Goal: Information Seeking & Learning: Learn about a topic

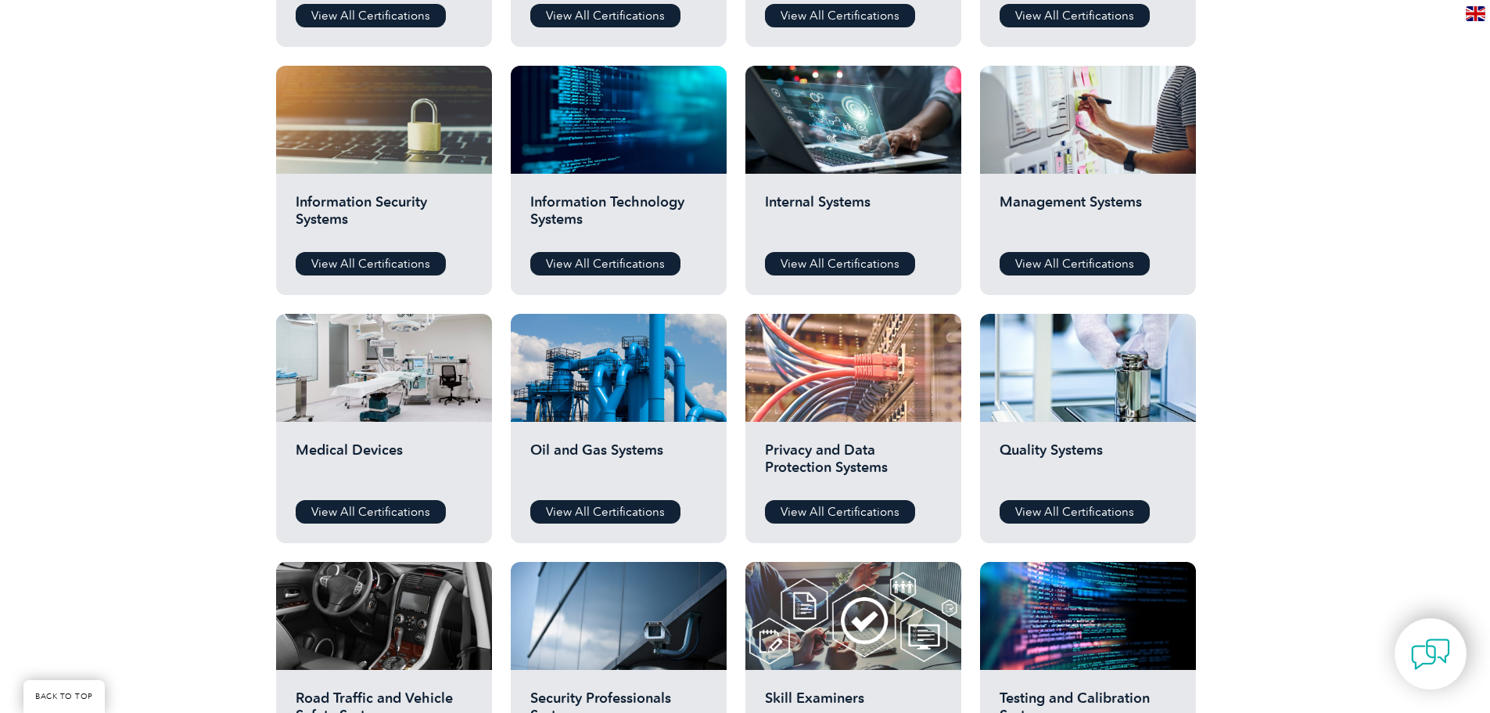
scroll to position [860, 0]
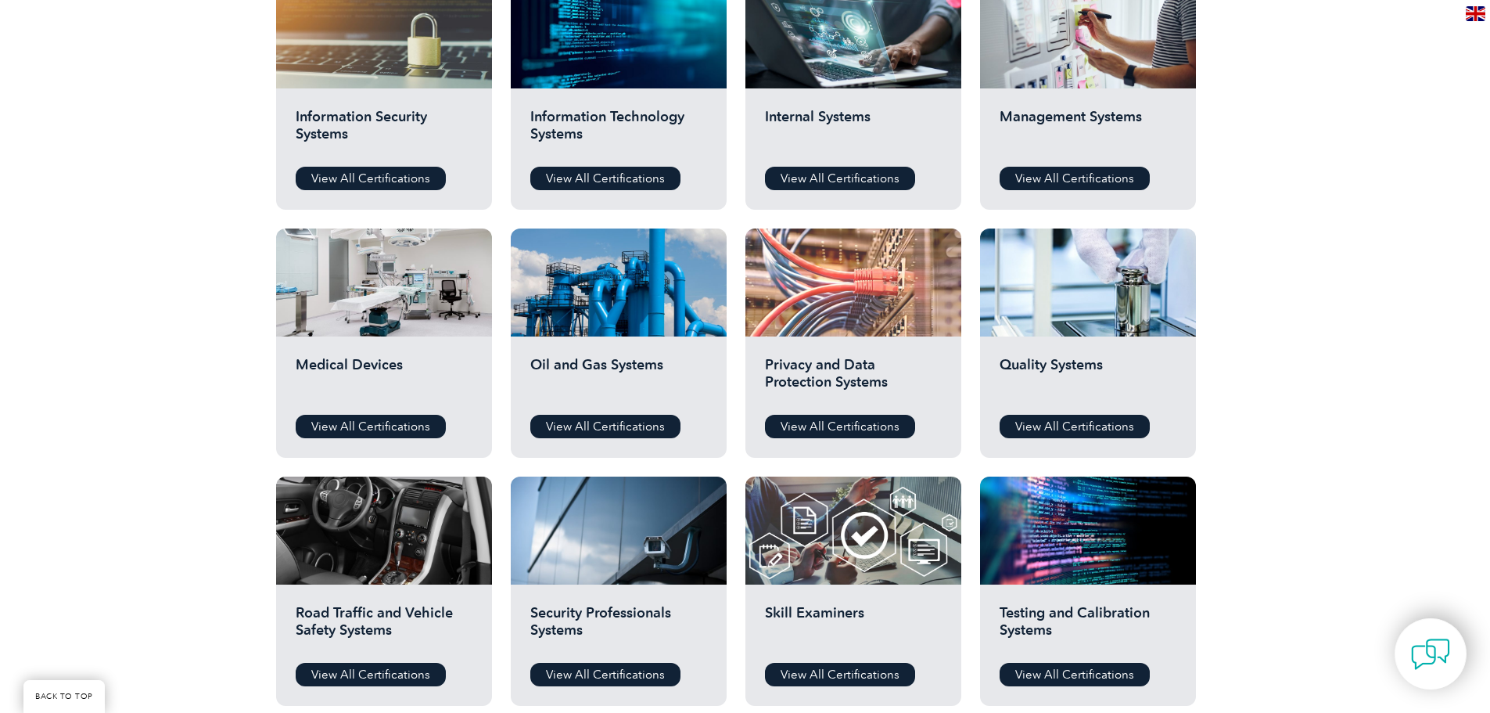
click at [857, 322] on div at bounding box center [853, 282] width 216 height 108
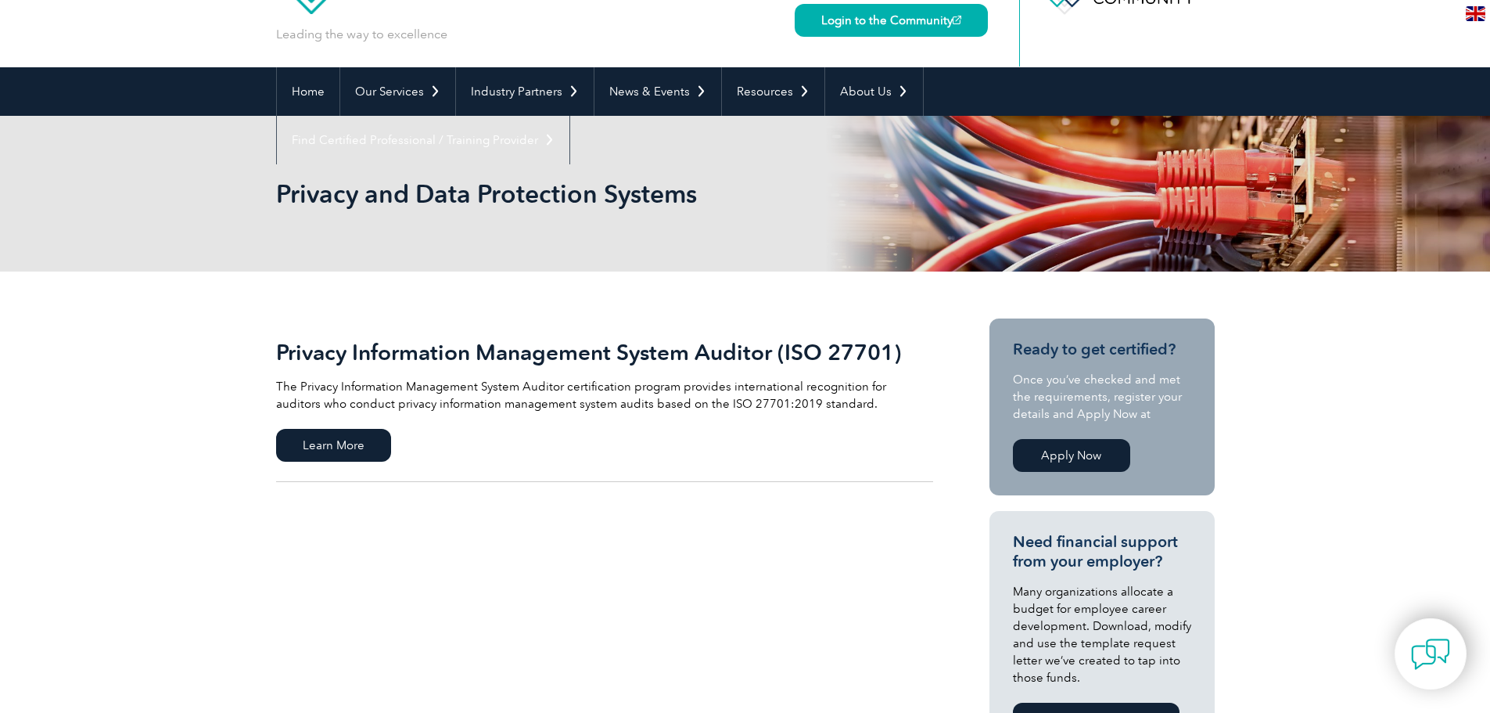
scroll to position [78, 0]
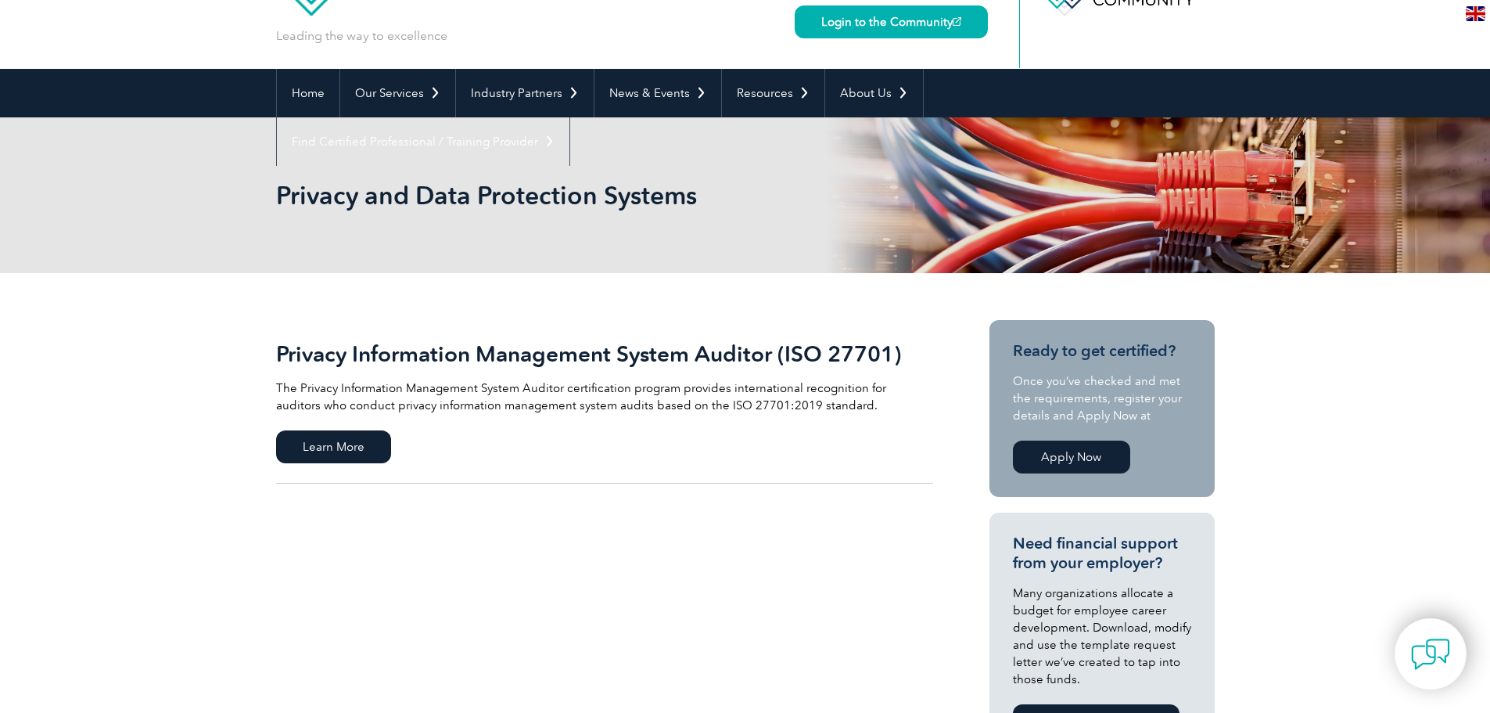
click at [1053, 452] on link "Apply Now" at bounding box center [1071, 456] width 117 height 33
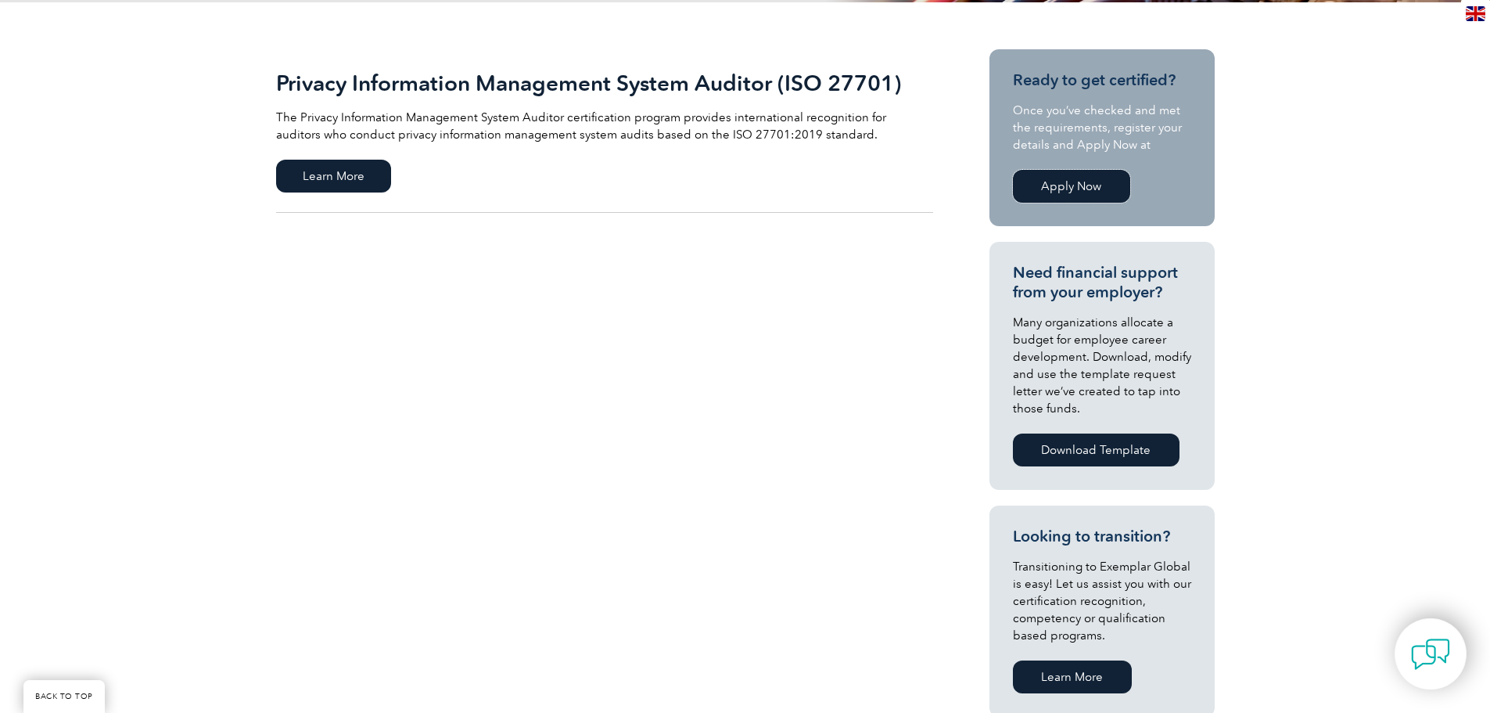
scroll to position [391, 0]
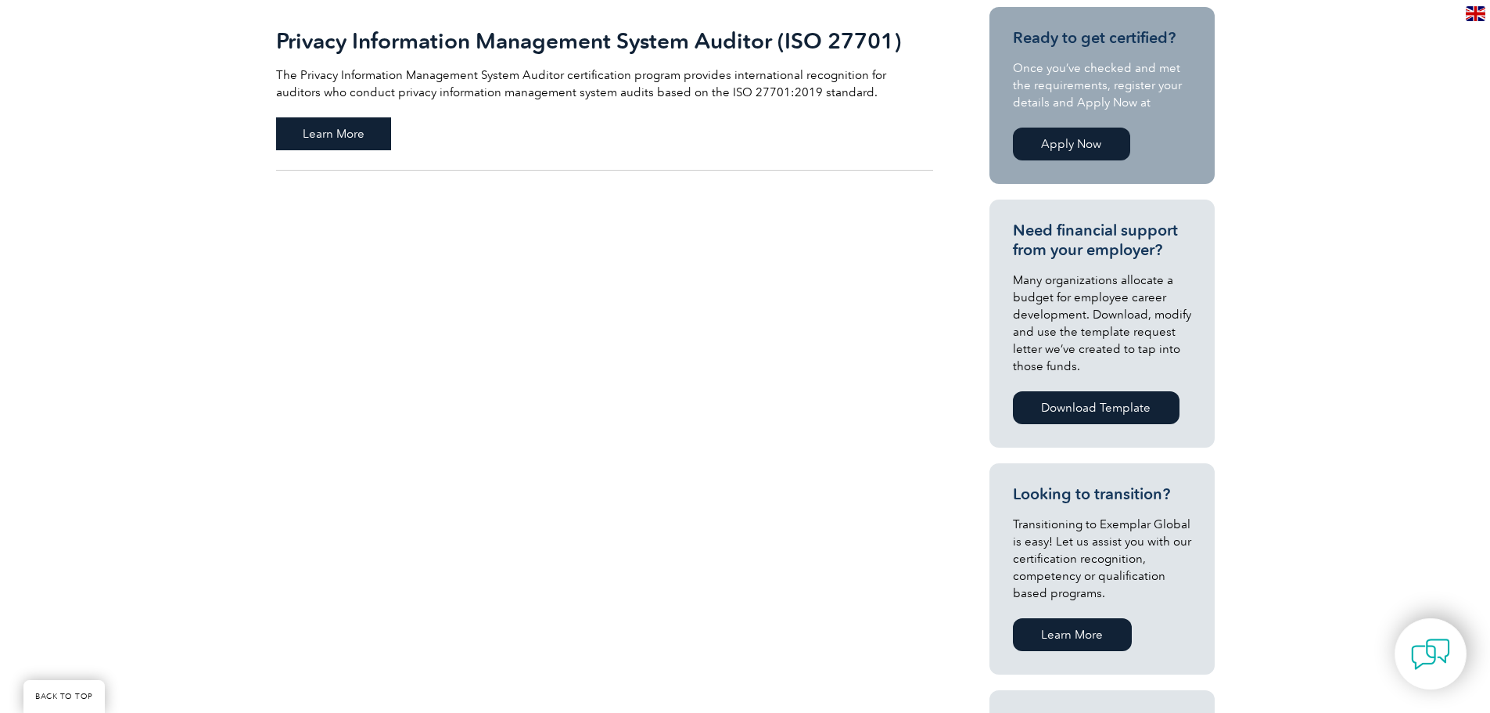
click at [300, 129] on span "Learn More" at bounding box center [333, 133] width 115 height 33
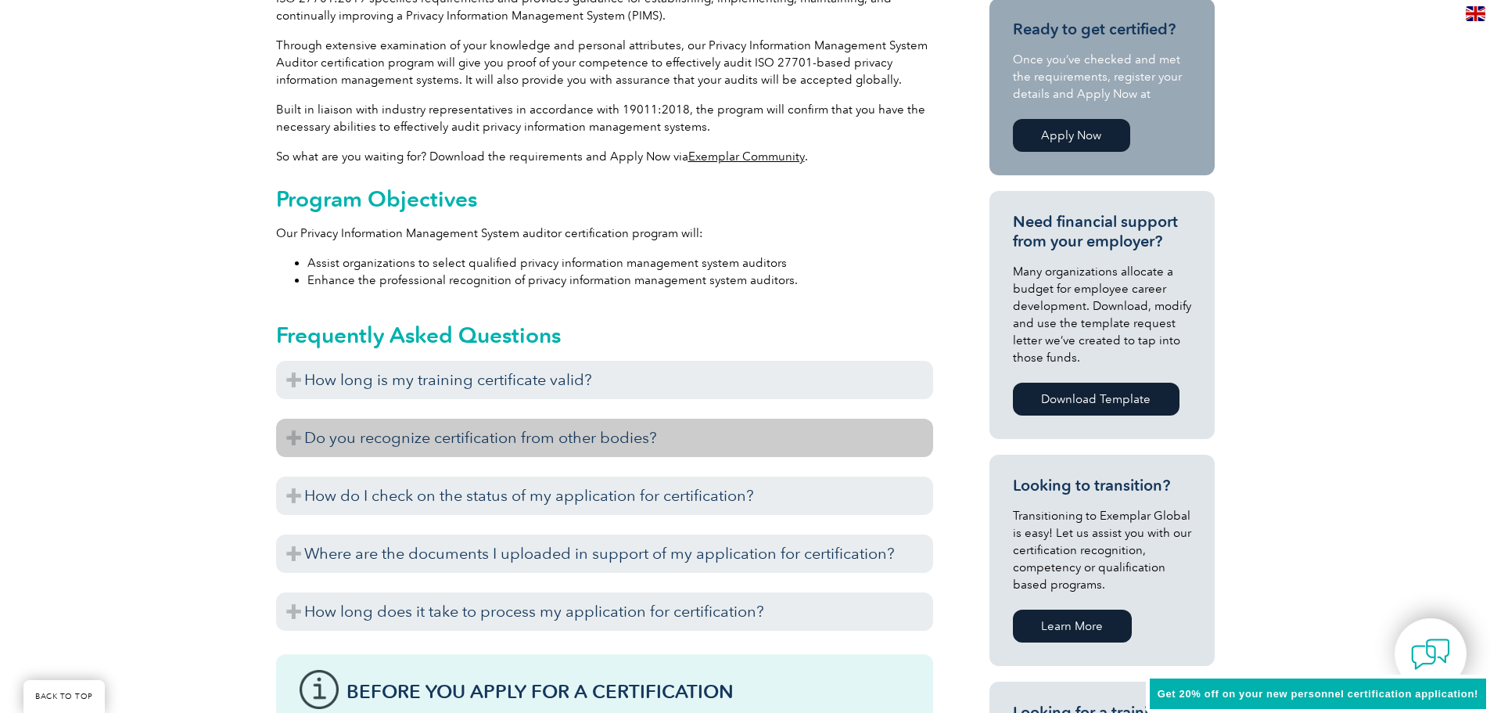
scroll to position [548, 0]
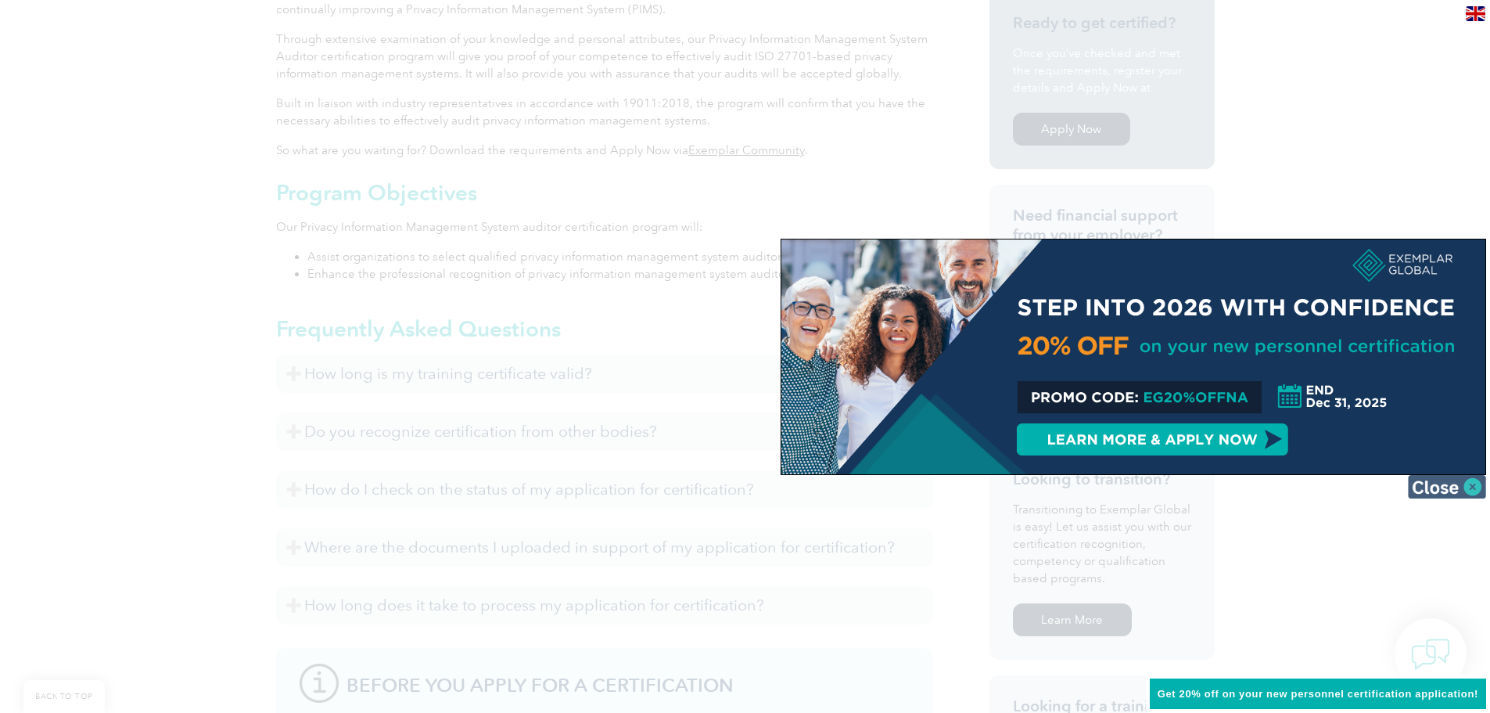
click at [1454, 480] on img at bounding box center [1447, 486] width 78 height 23
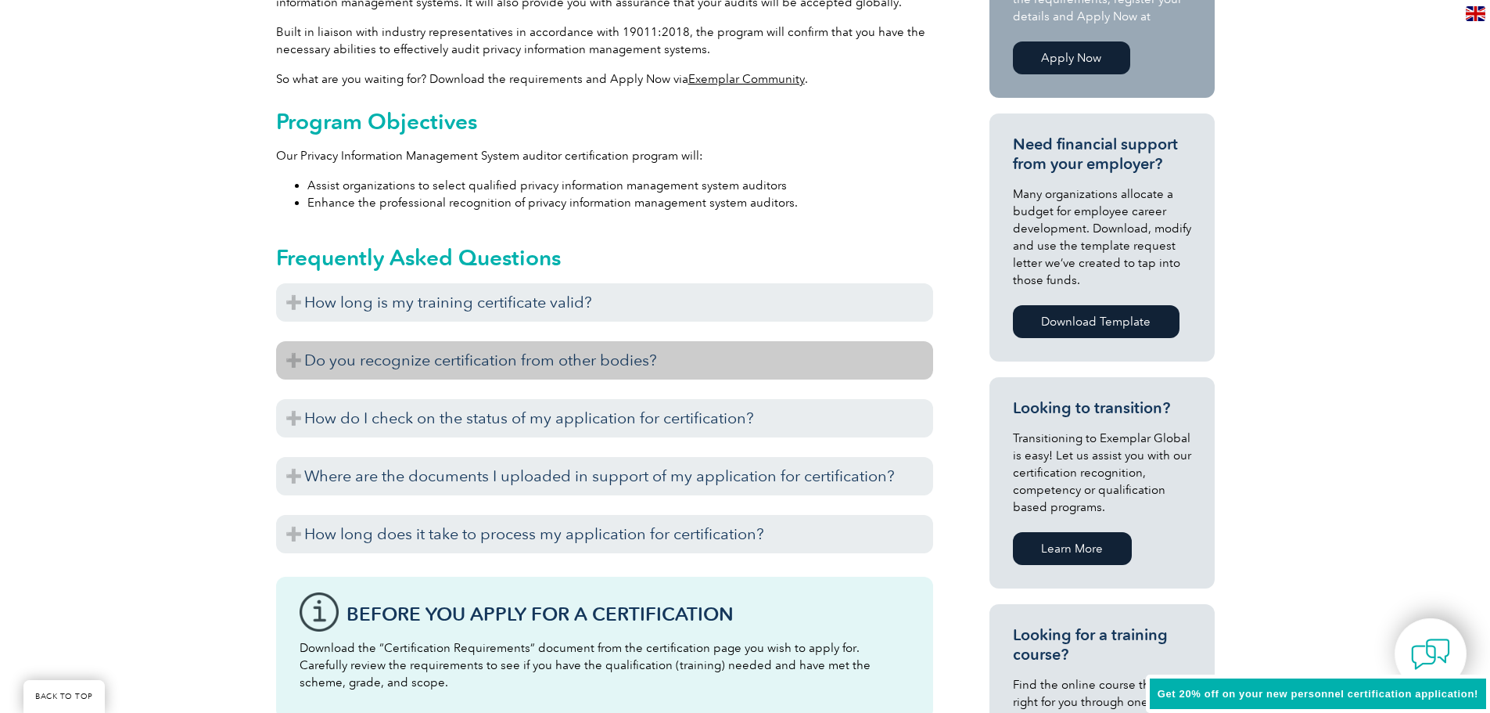
scroll to position [782, 0]
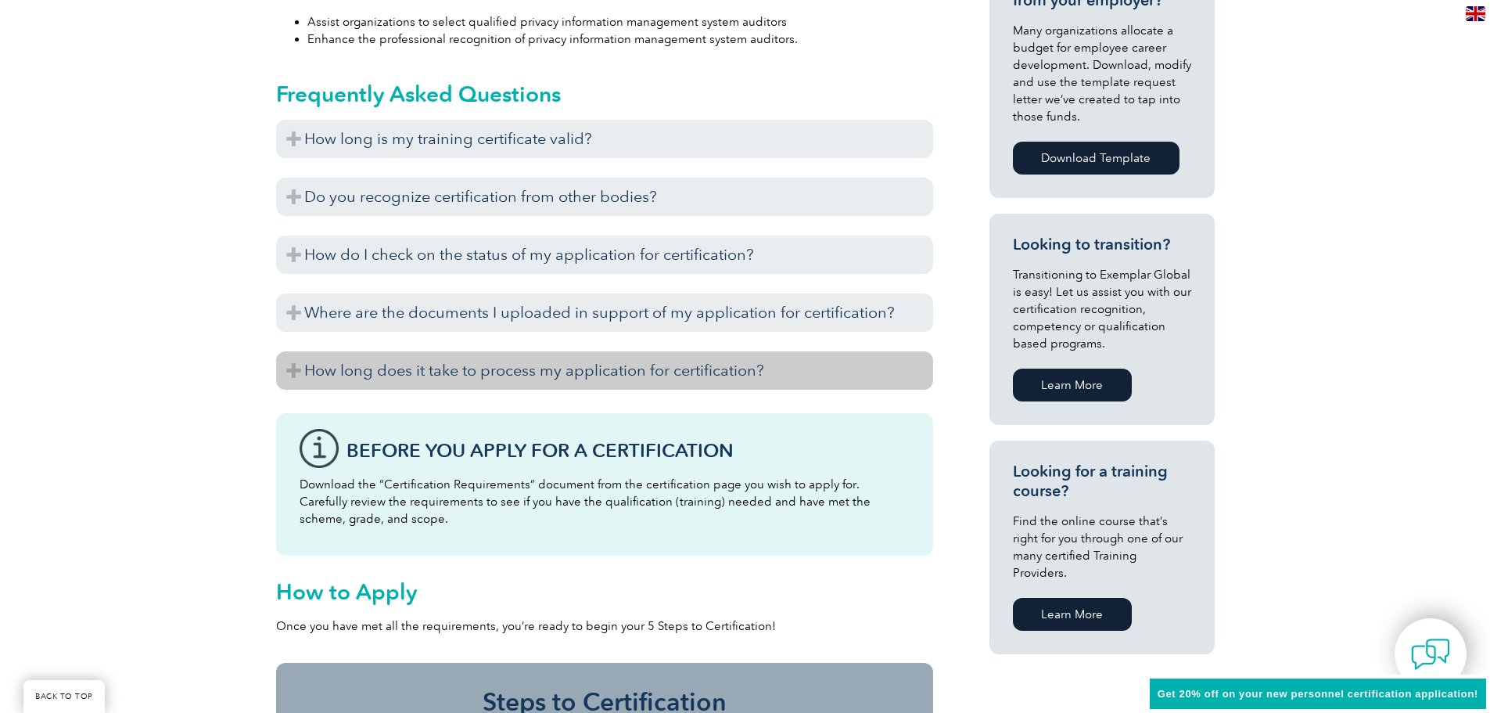
click at [598, 373] on h3 "How long does it take to process my application for certification?" at bounding box center [604, 370] width 657 height 38
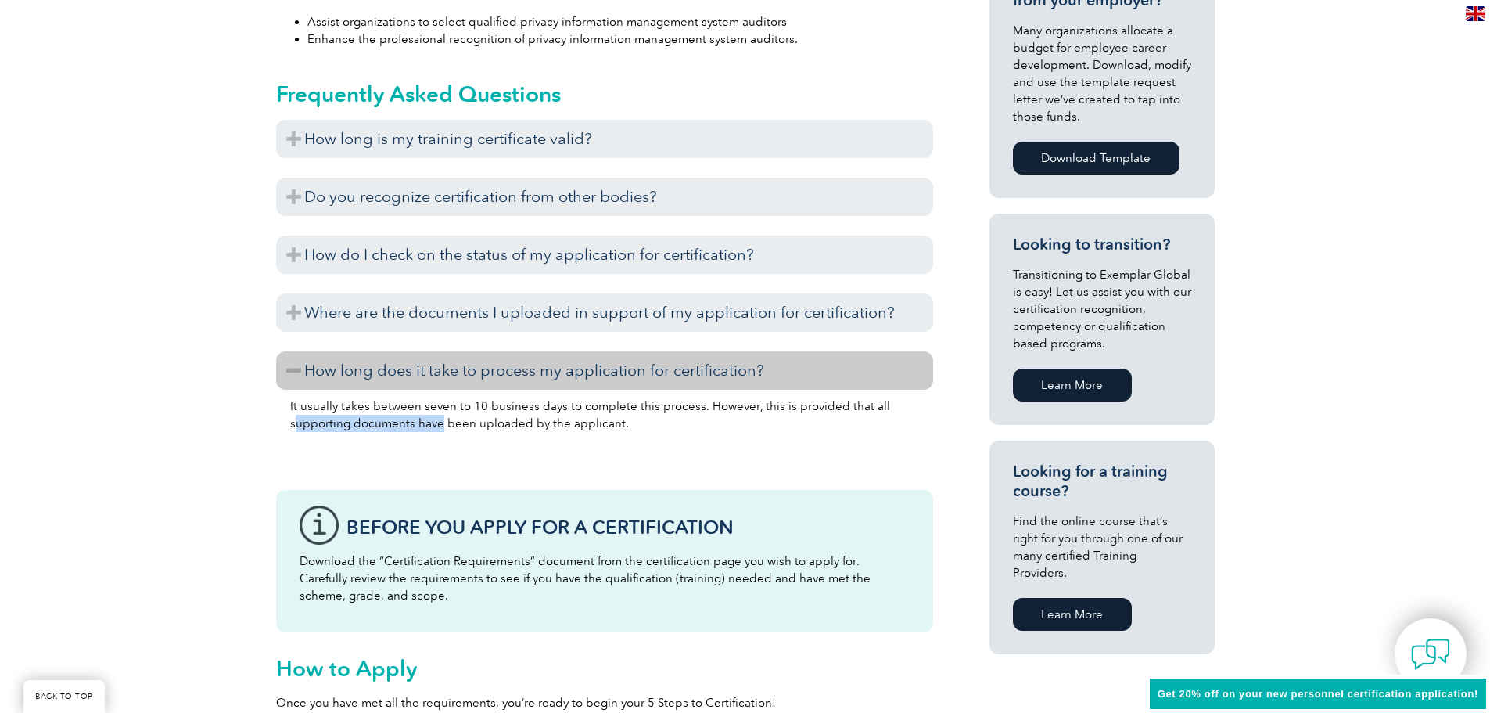
drag, startPoint x: 297, startPoint y: 415, endPoint x: 444, endPoint y: 430, distance: 147.1
click at [444, 430] on p "It usually takes between seven to 10 business days to complete this process. Ho…" at bounding box center [604, 414] width 629 height 34
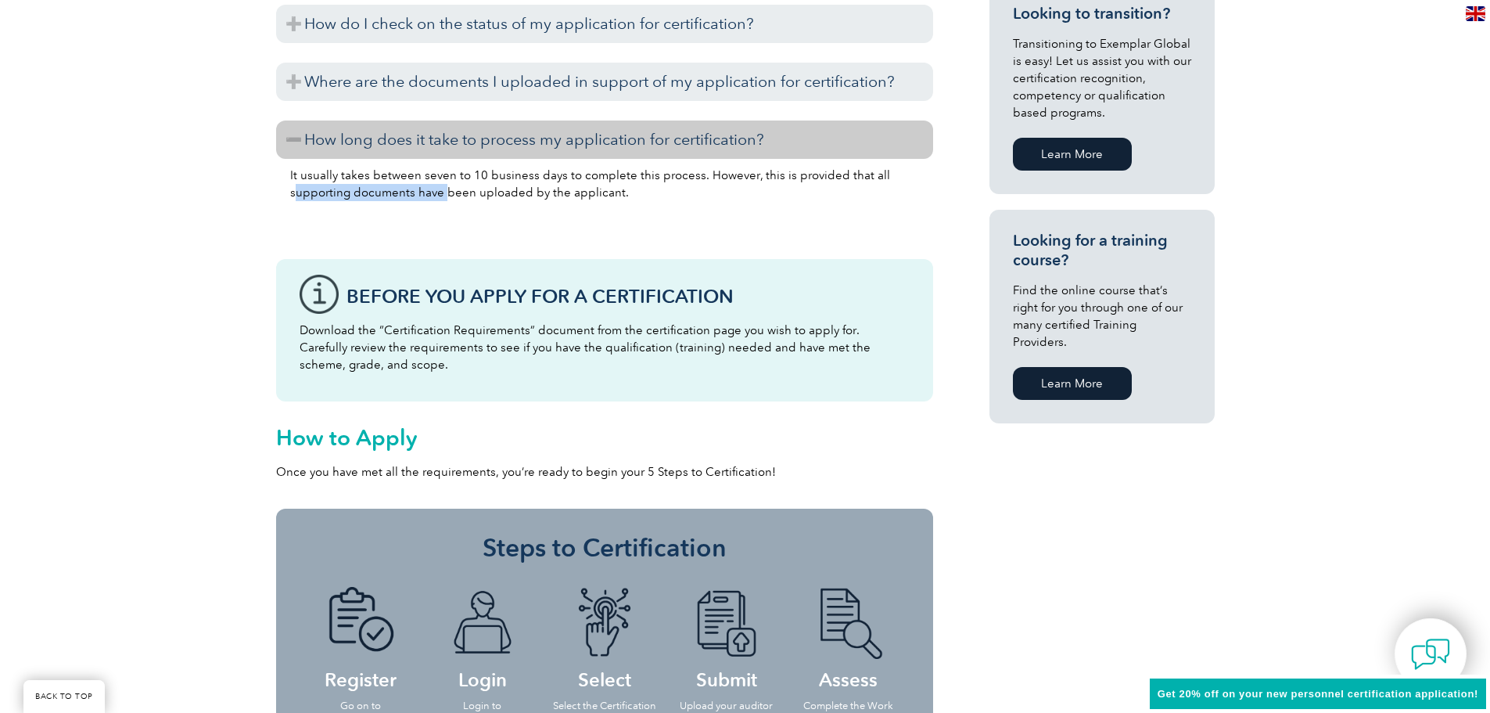
scroll to position [1017, 0]
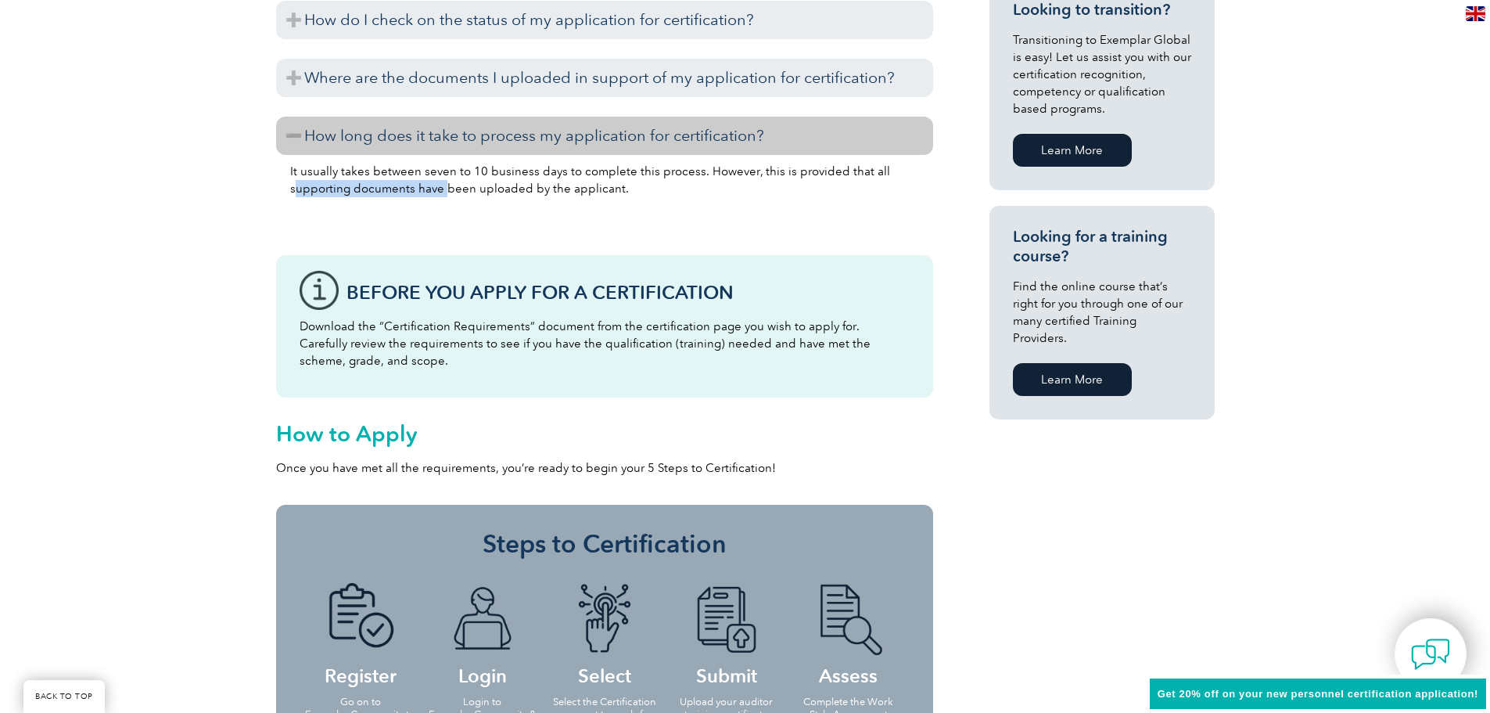
drag, startPoint x: 333, startPoint y: 329, endPoint x: 447, endPoint y: 459, distance: 173.0
click at [774, 362] on p "Download the “Certification Requirements” document from the certification page …" at bounding box center [605, 344] width 610 height 52
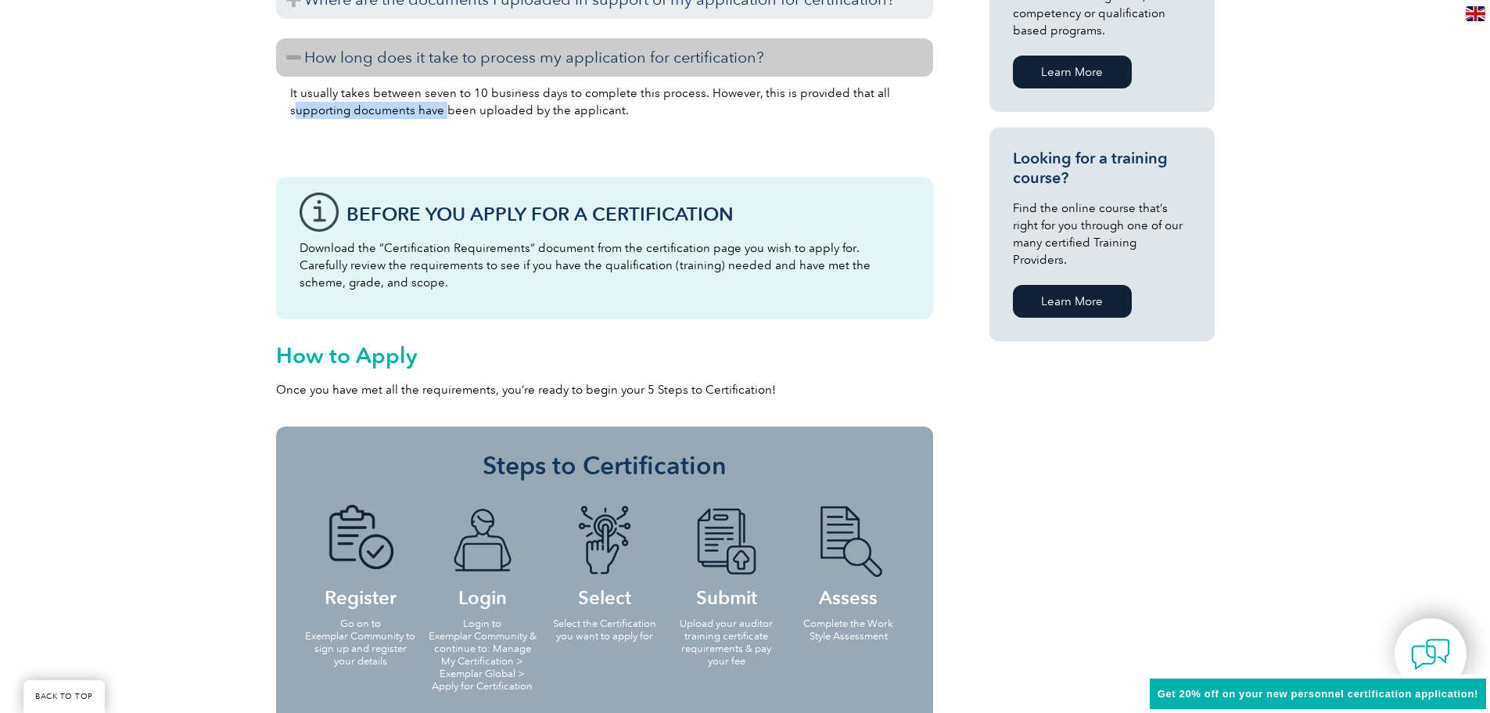
scroll to position [860, 0]
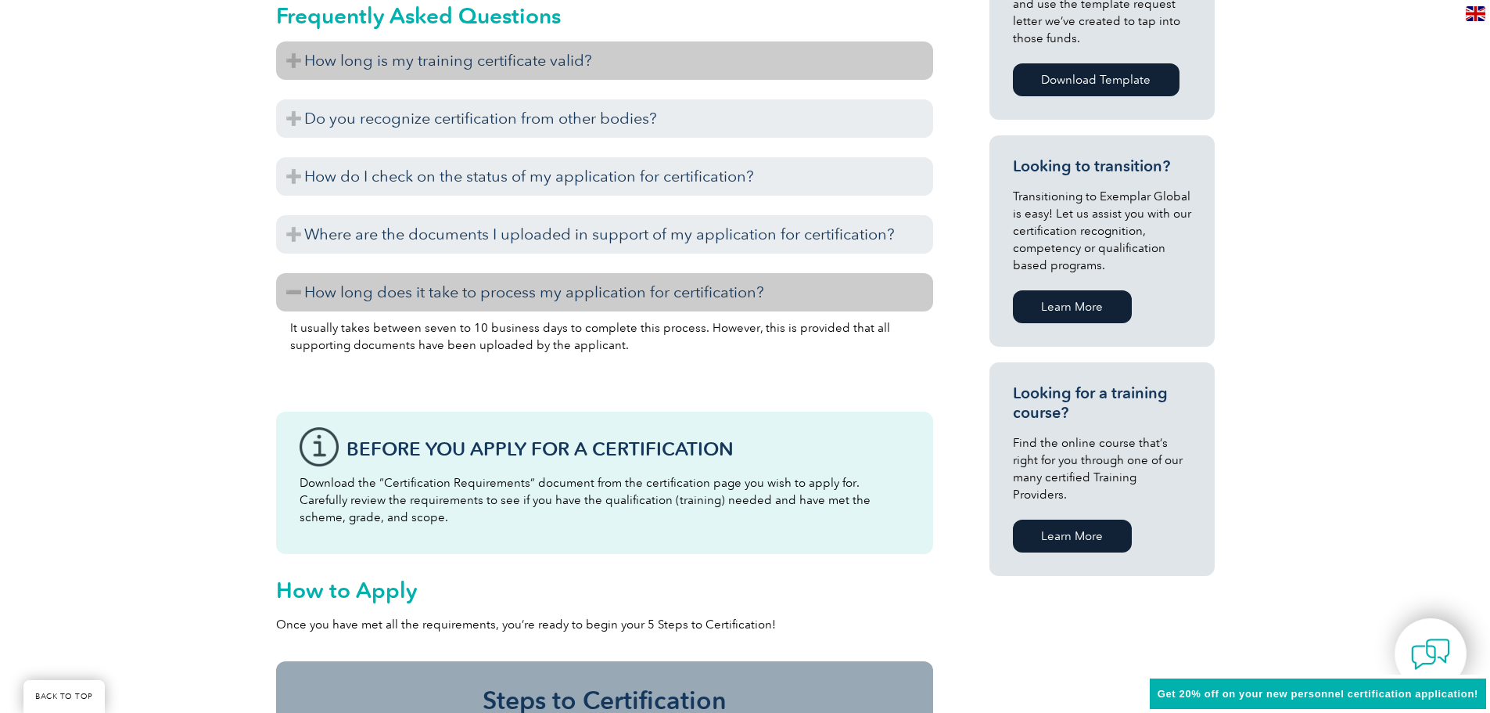
click at [486, 60] on h3 "How long is my training certificate valid?" at bounding box center [604, 60] width 657 height 38
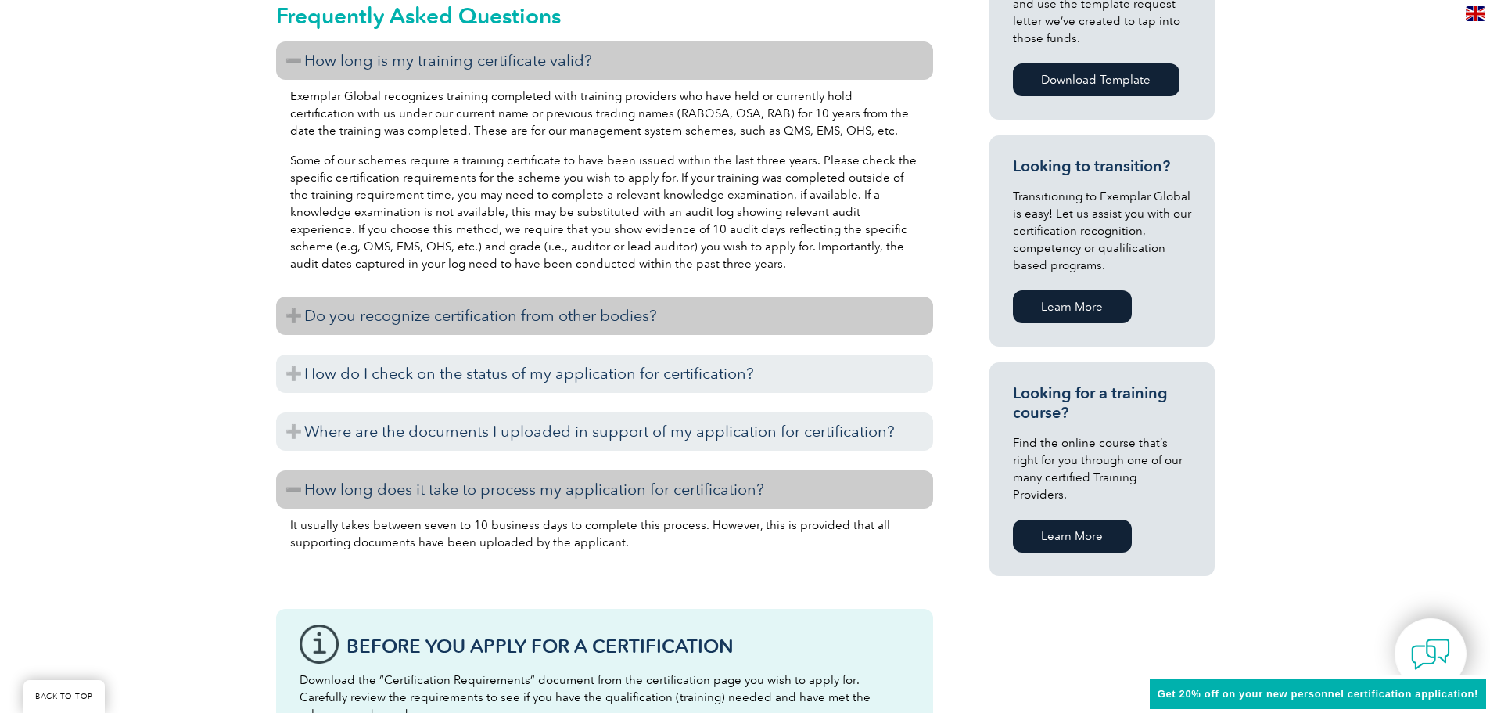
click at [534, 311] on h3 "Do you recognize certification from other bodies?" at bounding box center [604, 315] width 657 height 38
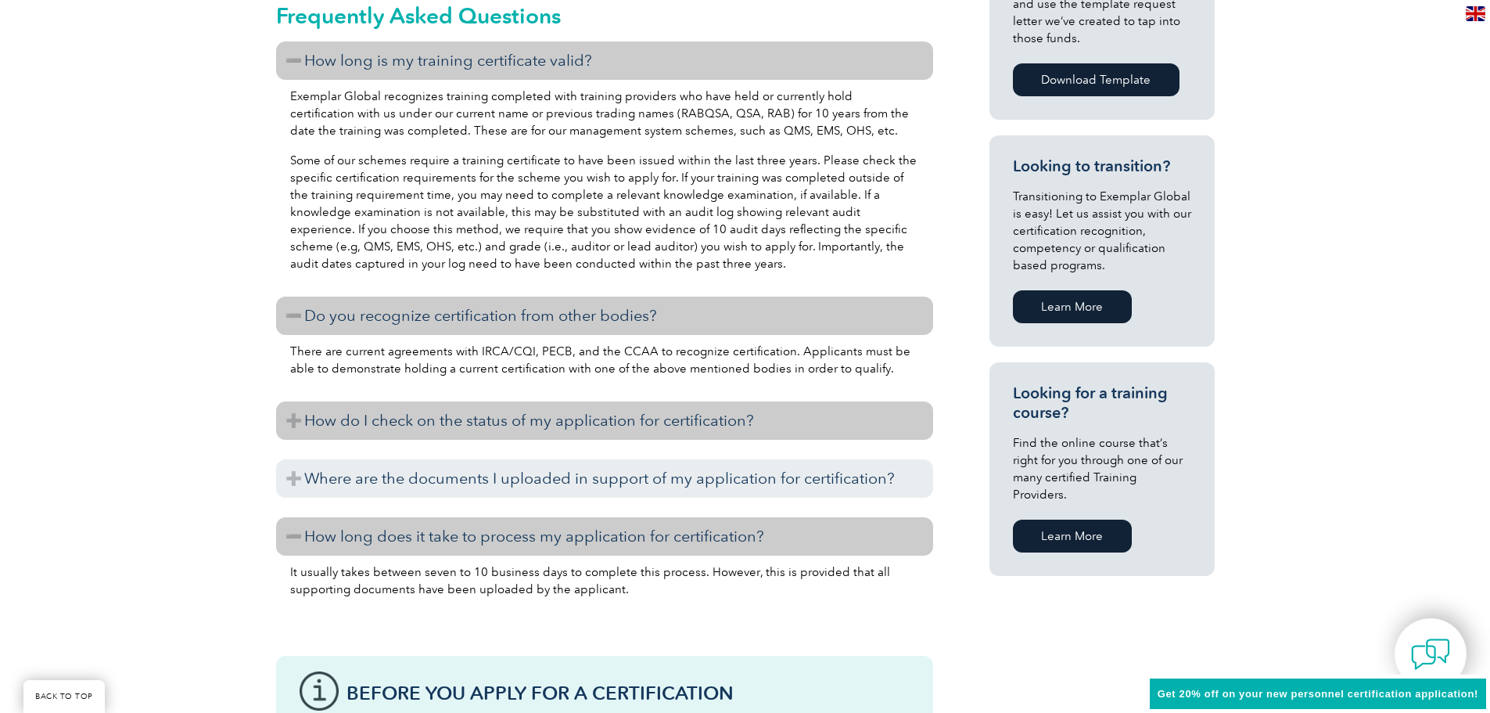
click at [406, 421] on h3 "How do I check on the status of my application for certification?" at bounding box center [604, 420] width 657 height 38
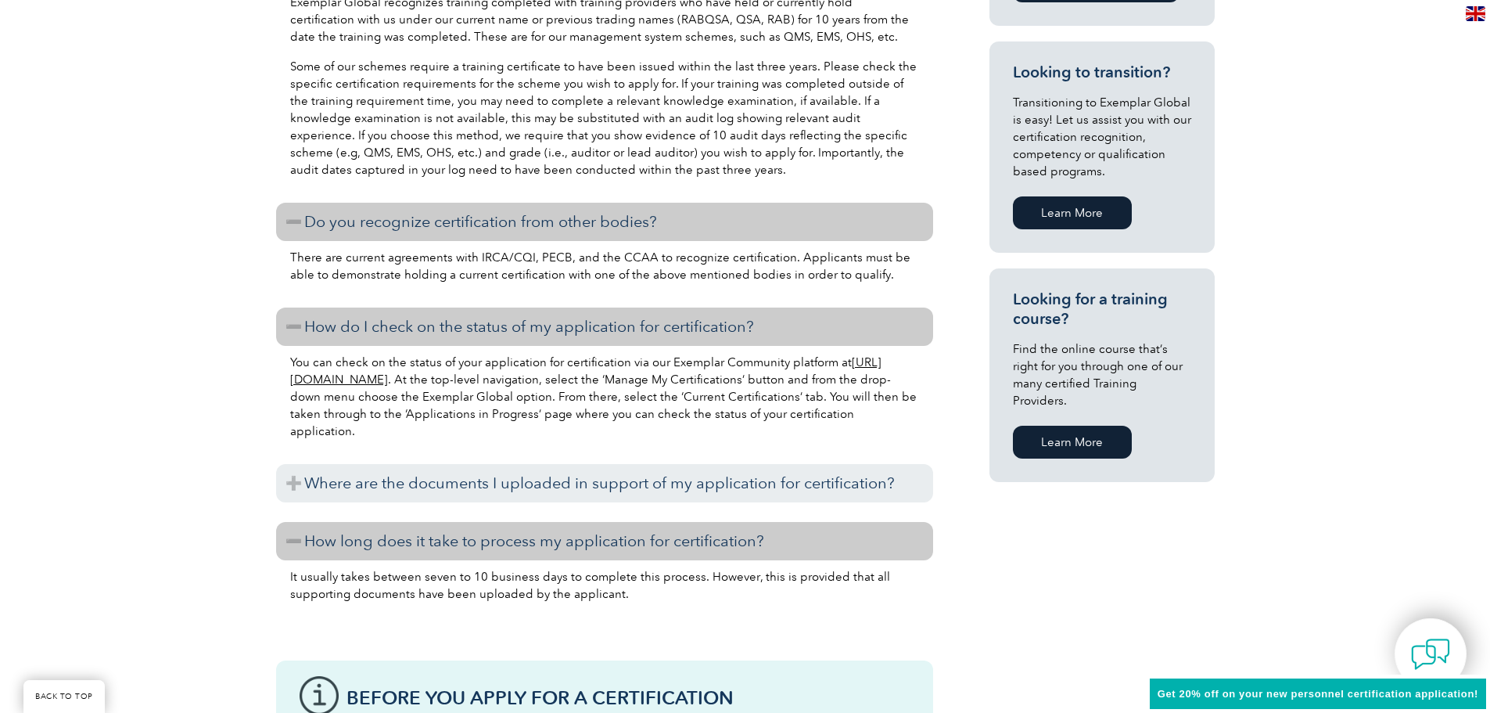
scroll to position [1095, 0]
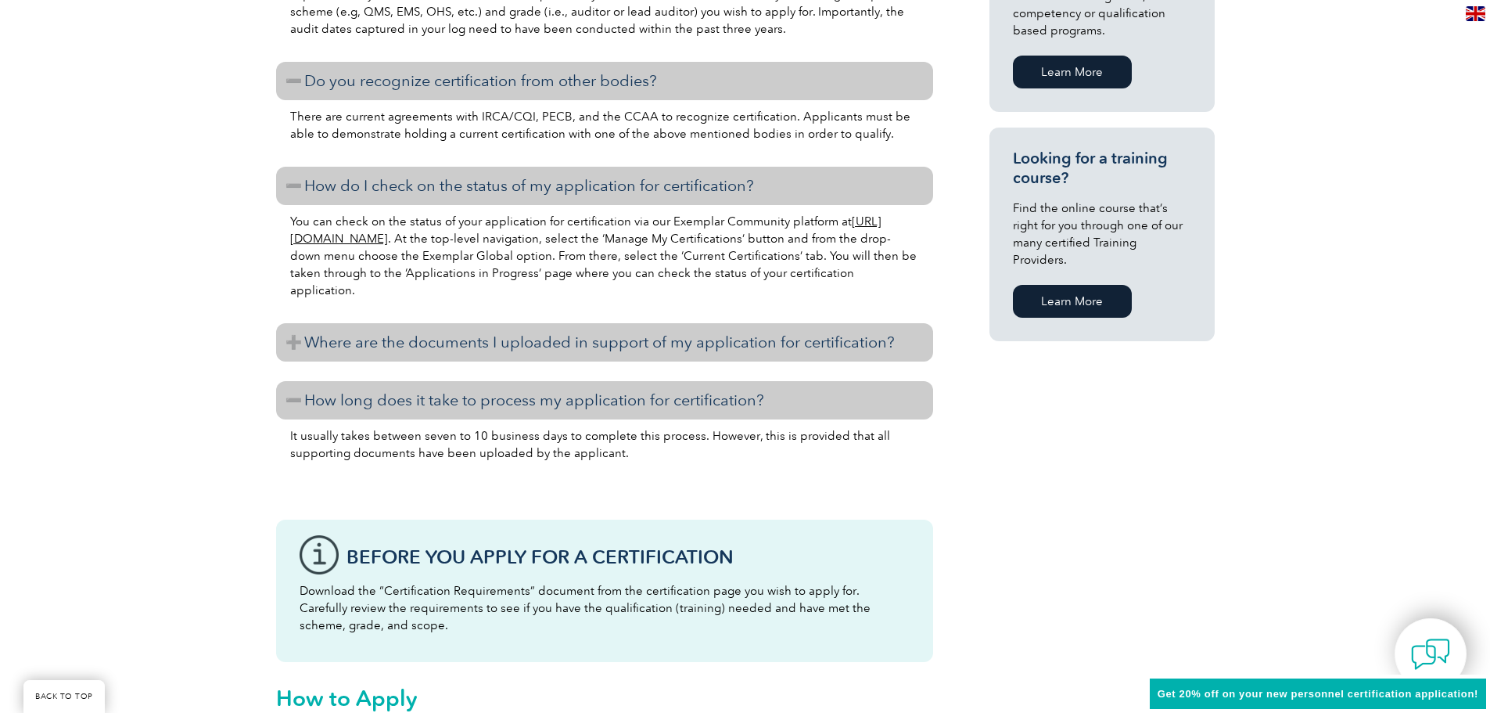
click at [421, 347] on h3 "Where are the documents I uploaded in support of my application for certificati…" at bounding box center [604, 342] width 657 height 38
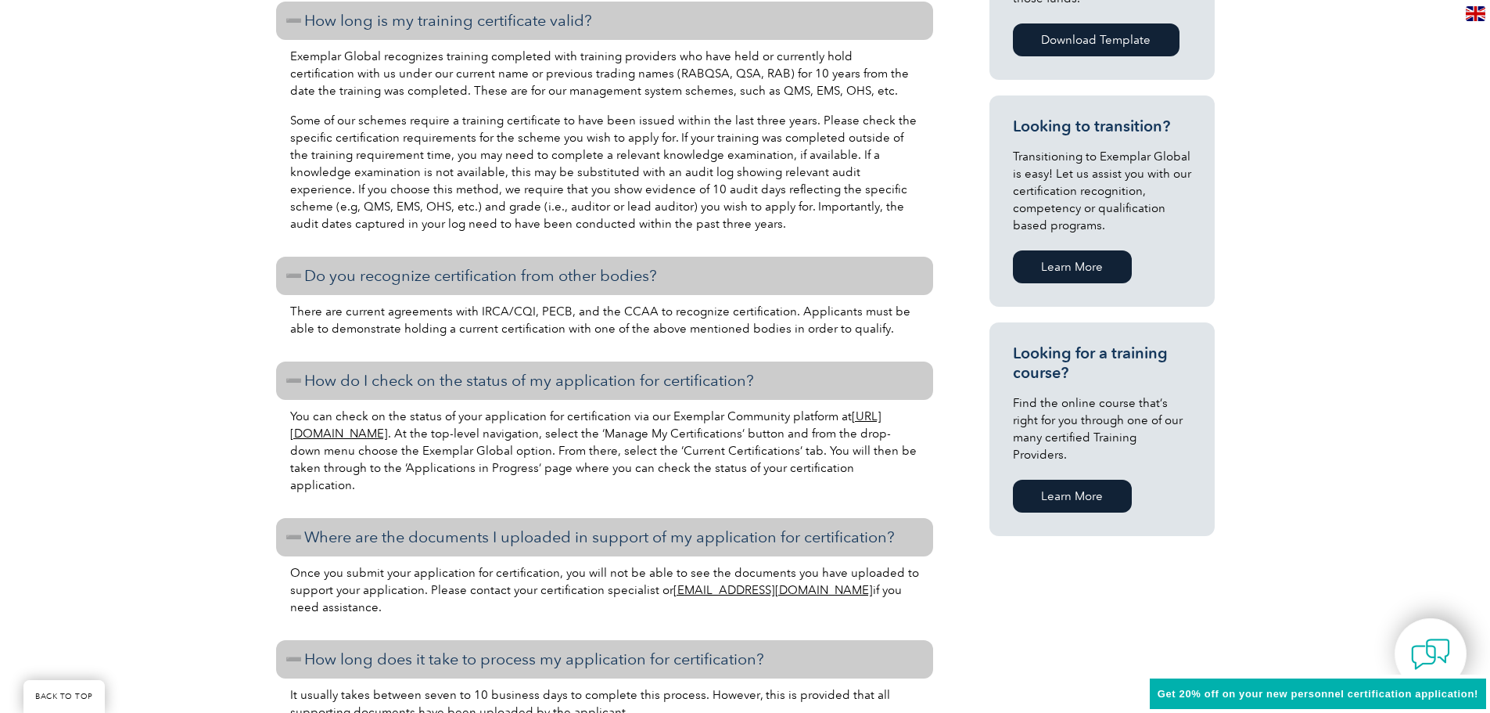
scroll to position [782, 0]
